Goal: Task Accomplishment & Management: Use online tool/utility

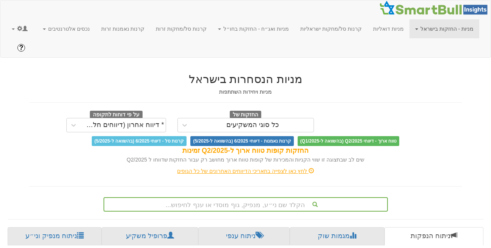
scroll to position [0, 6]
click at [23, 32] on link at bounding box center [19, 28] width 27 height 19
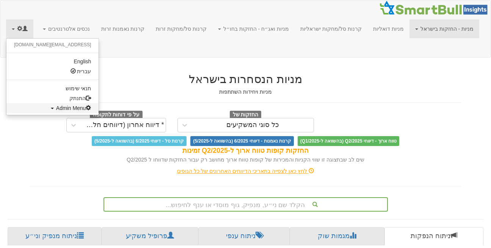
click at [56, 107] on span "Admin Menu" at bounding box center [73, 108] width 35 height 6
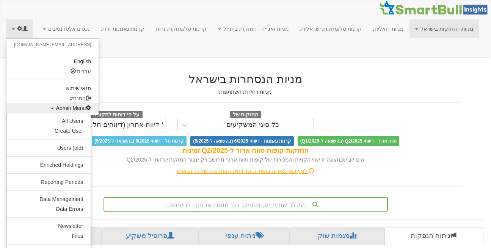
scroll to position [0, 0]
click at [67, 201] on link "Data Management" at bounding box center [49, 199] width 84 height 10
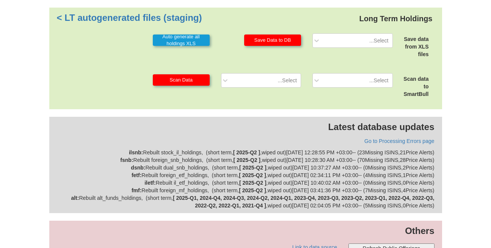
scroll to position [230, 0]
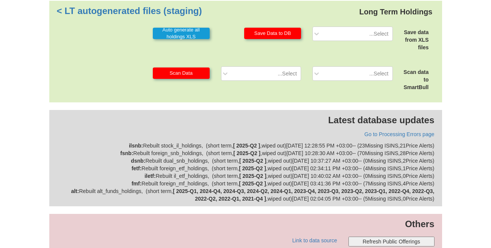
click at [191, 114] on p "Latest database updates" at bounding box center [246, 120] width 378 height 13
